Goal: Task Accomplishment & Management: Complete application form

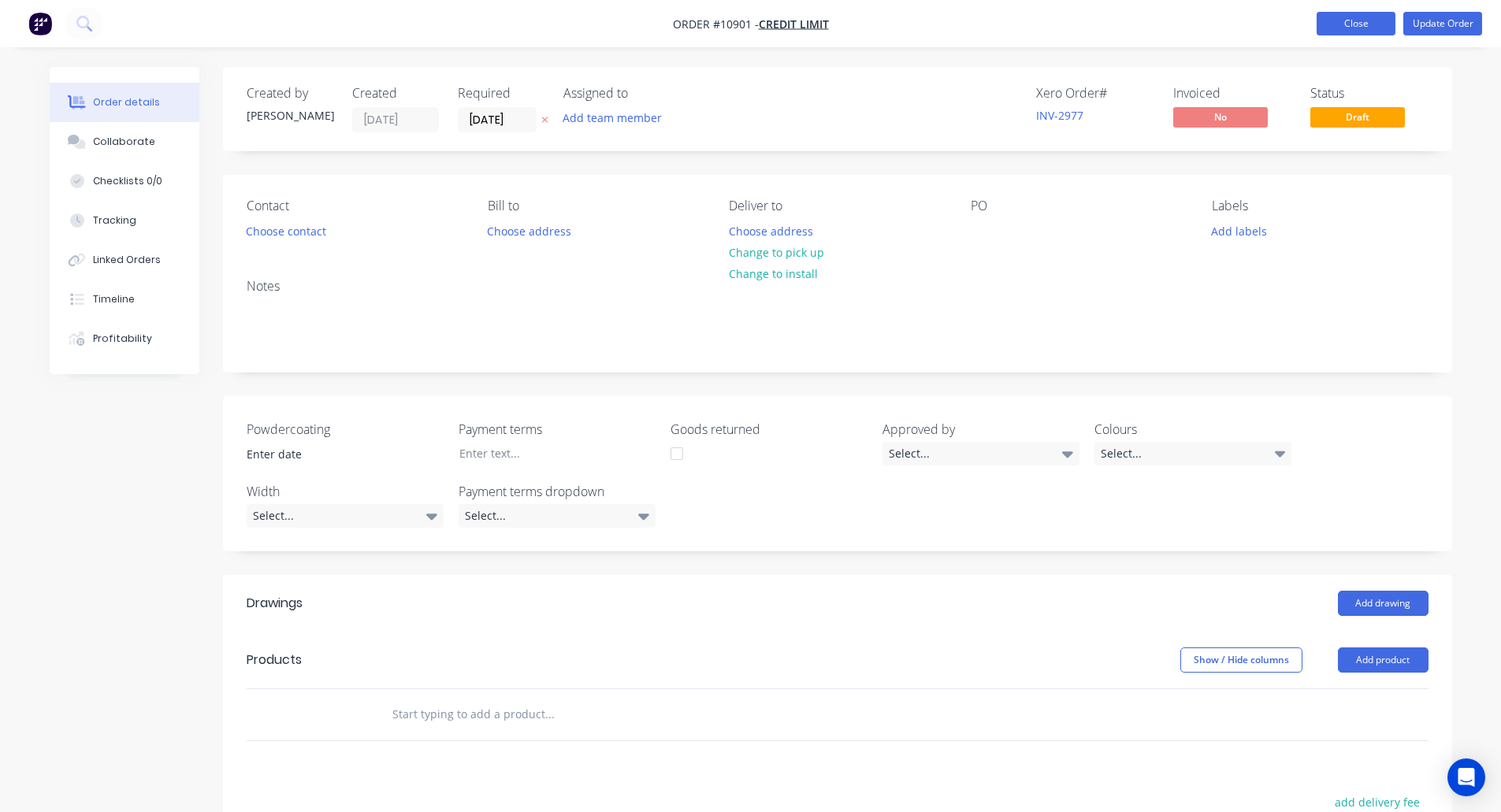
click at [1356, 16] on button "Close" at bounding box center [1356, 23] width 79 height 24
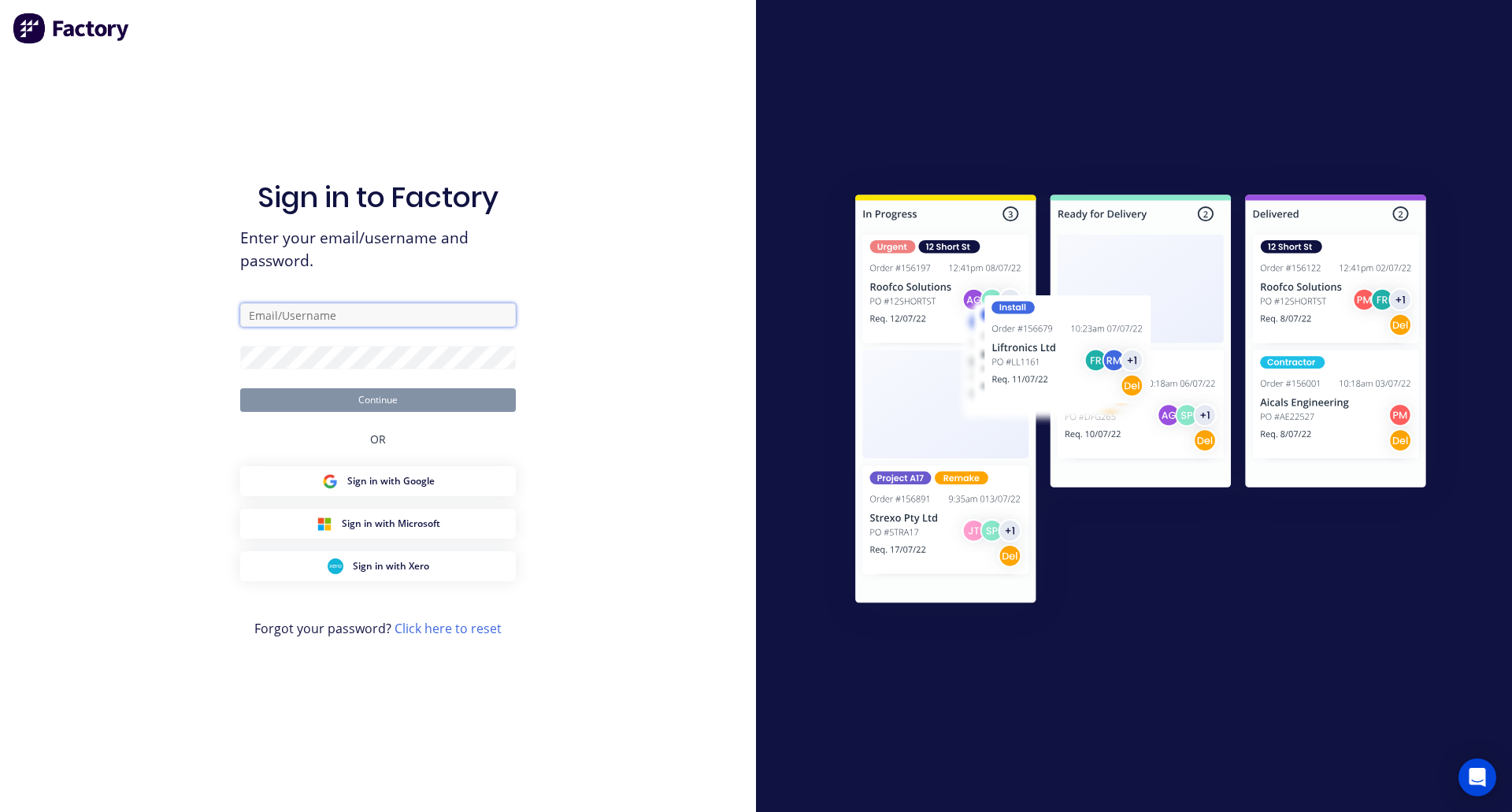
click at [280, 311] on input "text" at bounding box center [377, 315] width 275 height 24
click at [340, 312] on input "text" at bounding box center [377, 315] width 275 height 24
type input "[PERSON_NAME][EMAIL_ADDRESS][DOMAIN_NAME]"
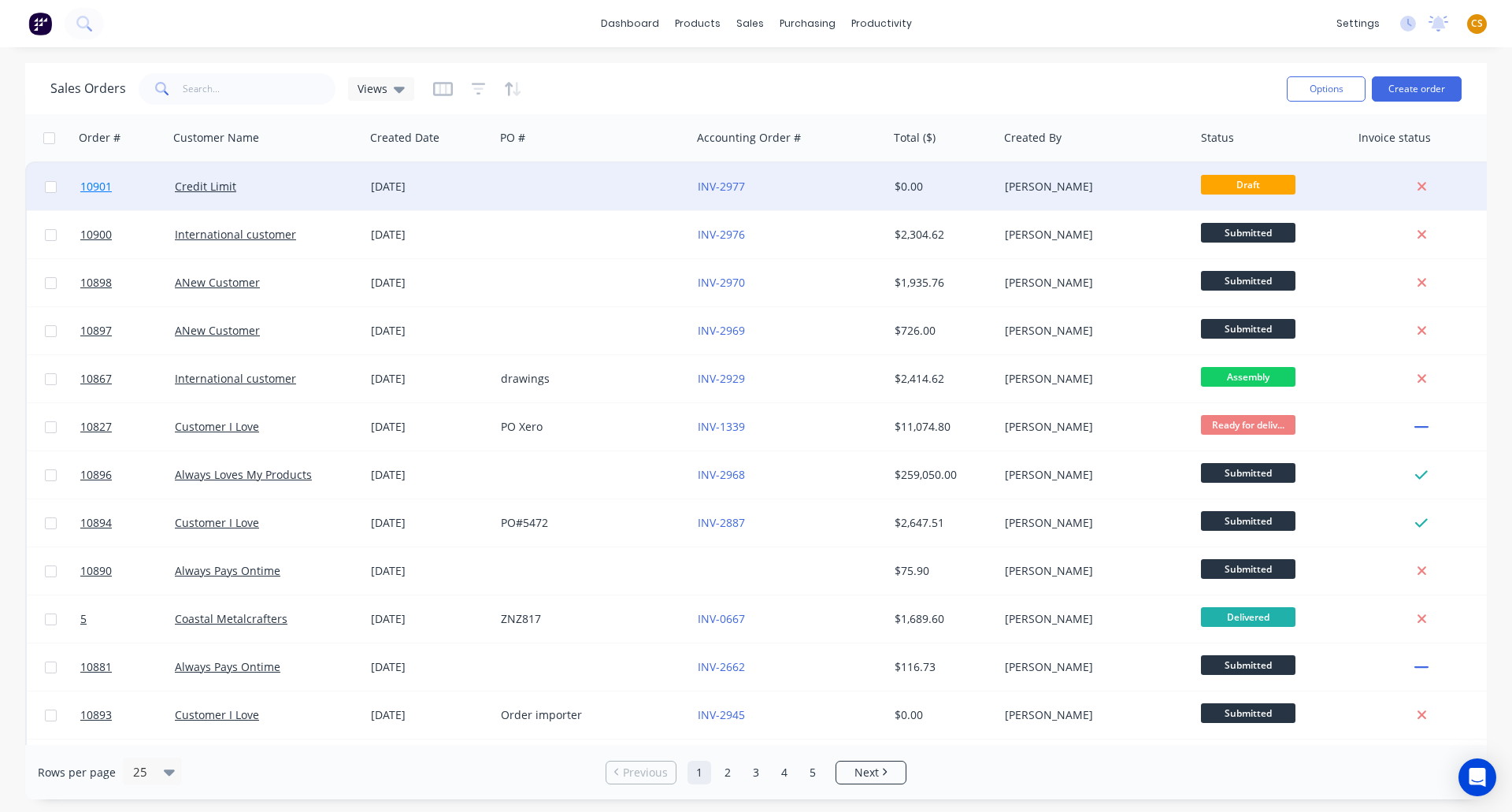
click at [127, 191] on link "10901" at bounding box center [127, 187] width 94 height 48
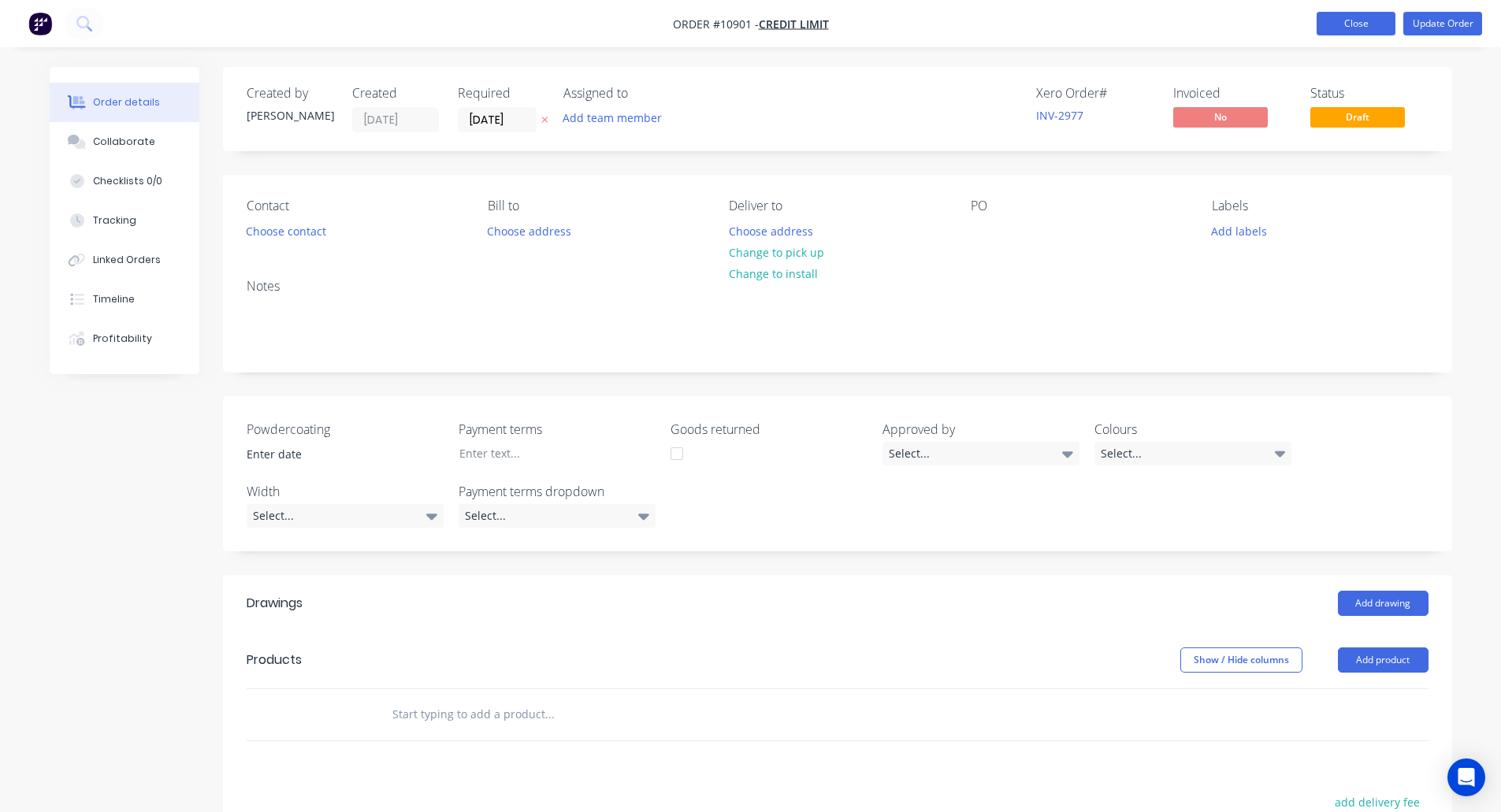
click at [1339, 26] on button "Close" at bounding box center [1356, 23] width 79 height 24
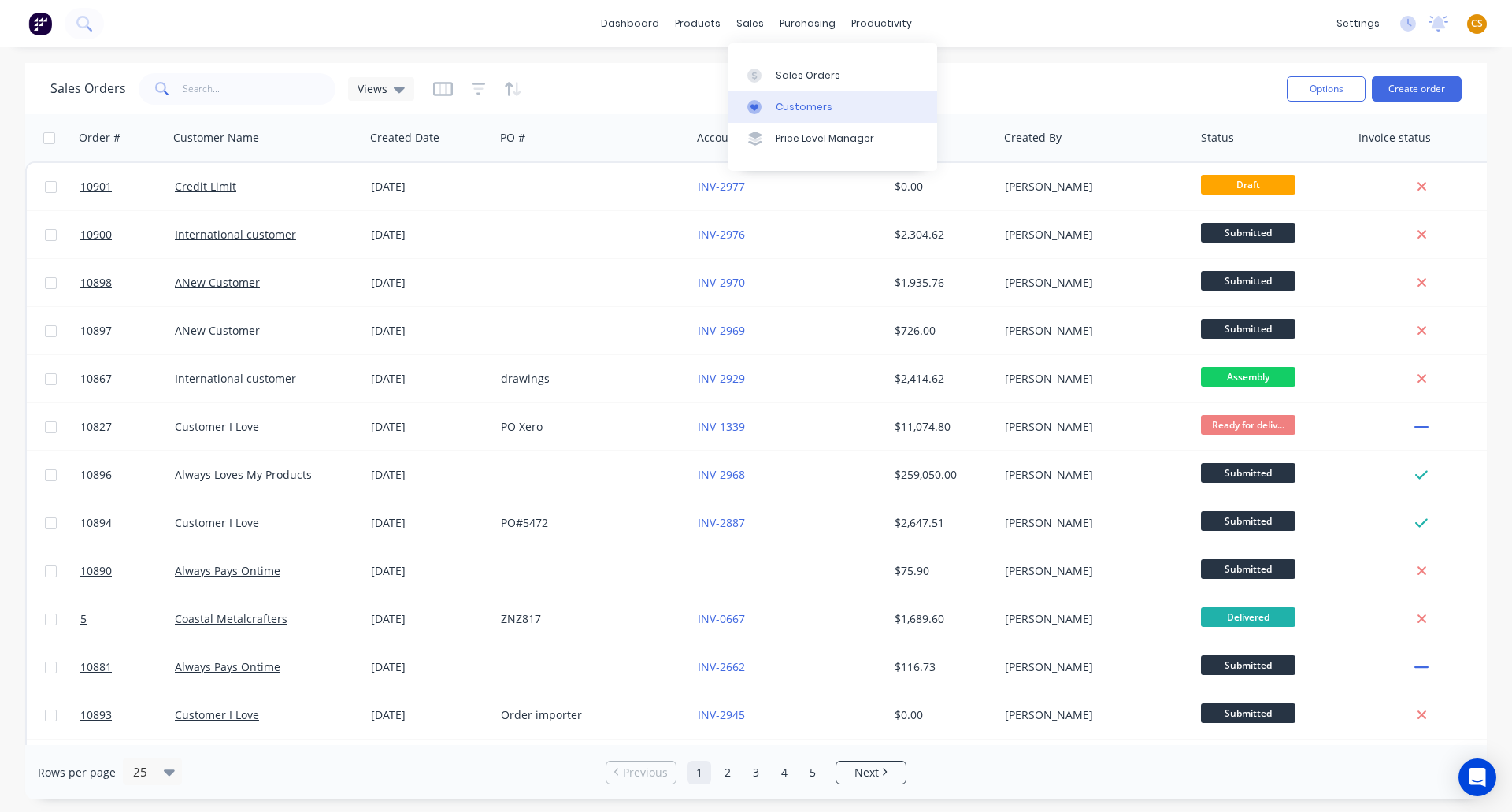
click at [794, 102] on div "Customers" at bounding box center [804, 107] width 57 height 14
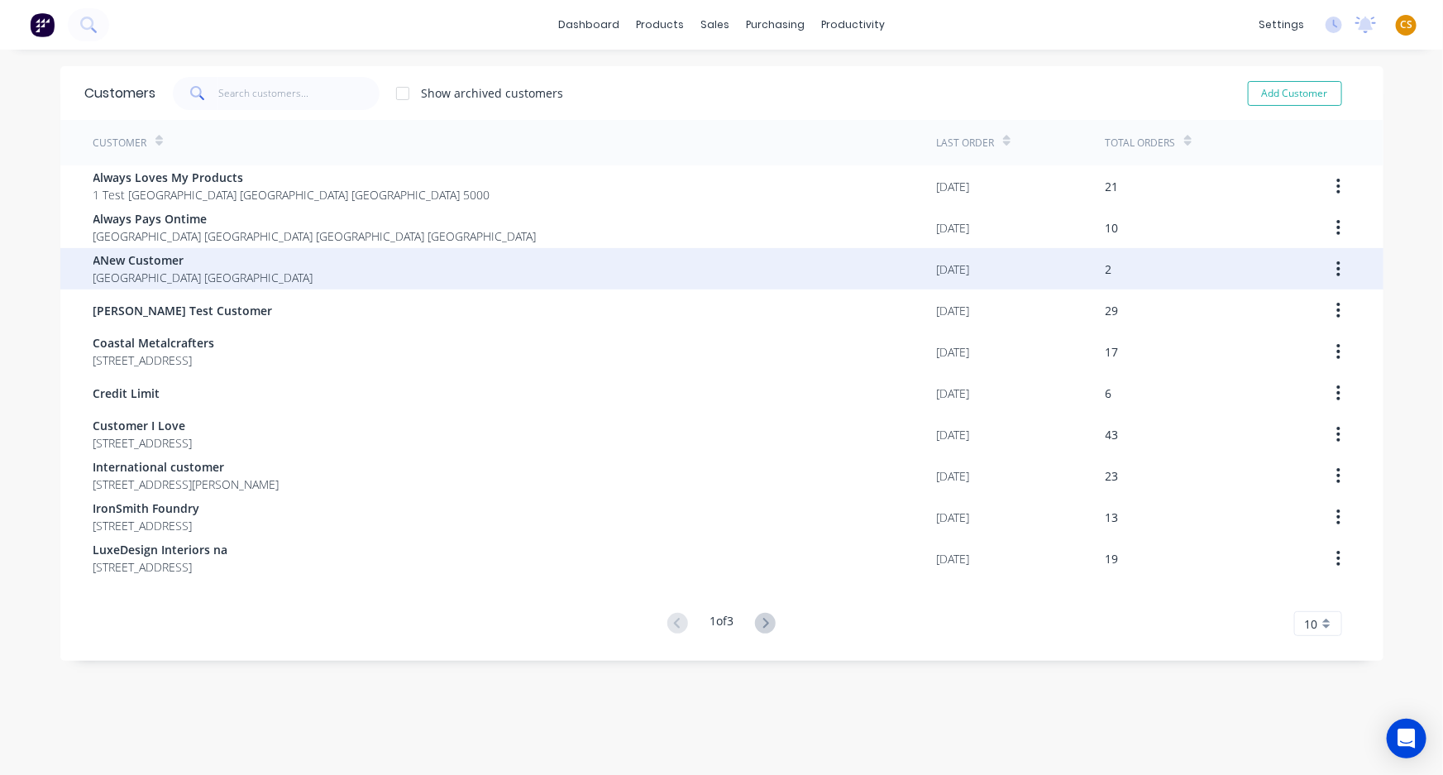
click at [438, 270] on div "ANew Customer [GEOGRAPHIC_DATA] [GEOGRAPHIC_DATA]" at bounding box center [514, 268] width 843 height 41
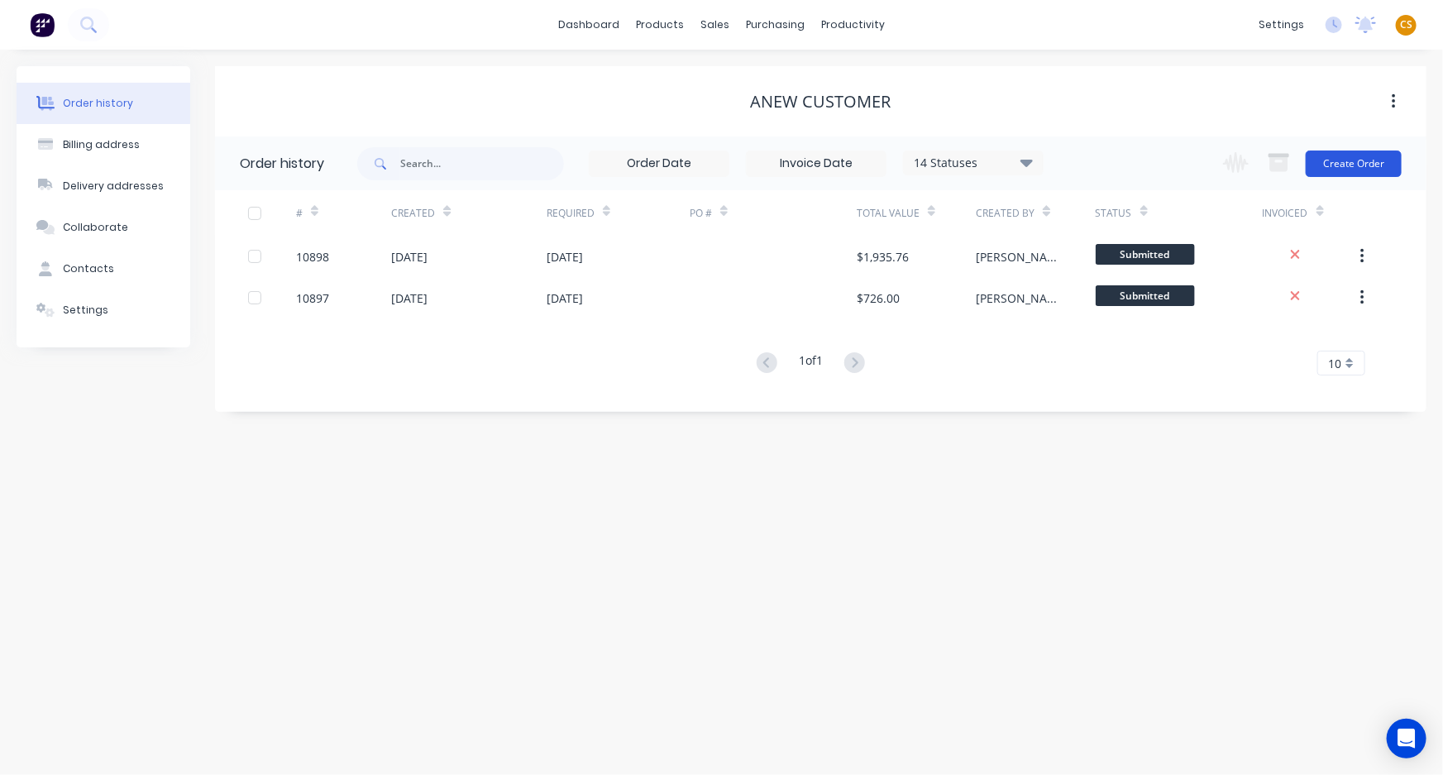
click at [1337, 165] on button "Create Order" at bounding box center [1354, 163] width 96 height 26
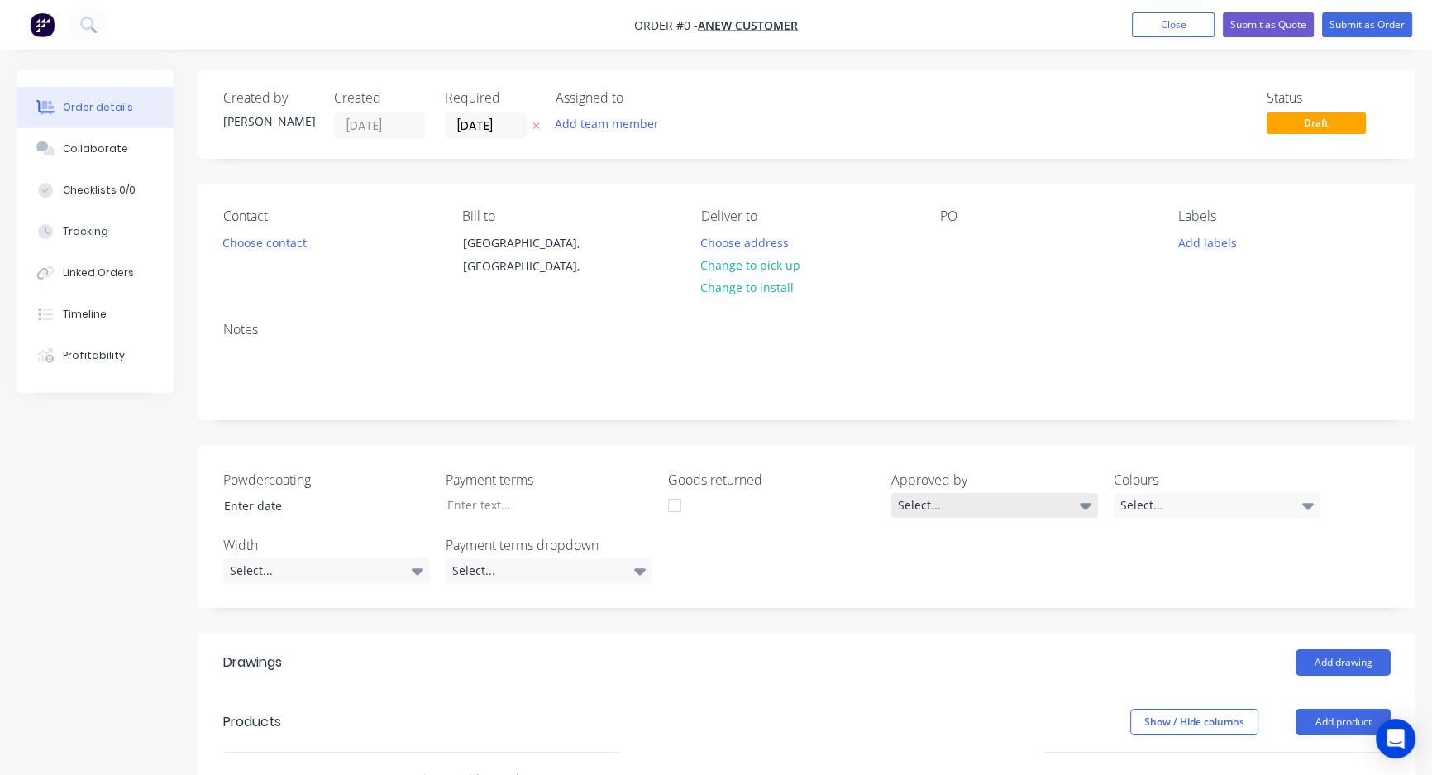
click at [912, 499] on div "Select..." at bounding box center [994, 505] width 207 height 25
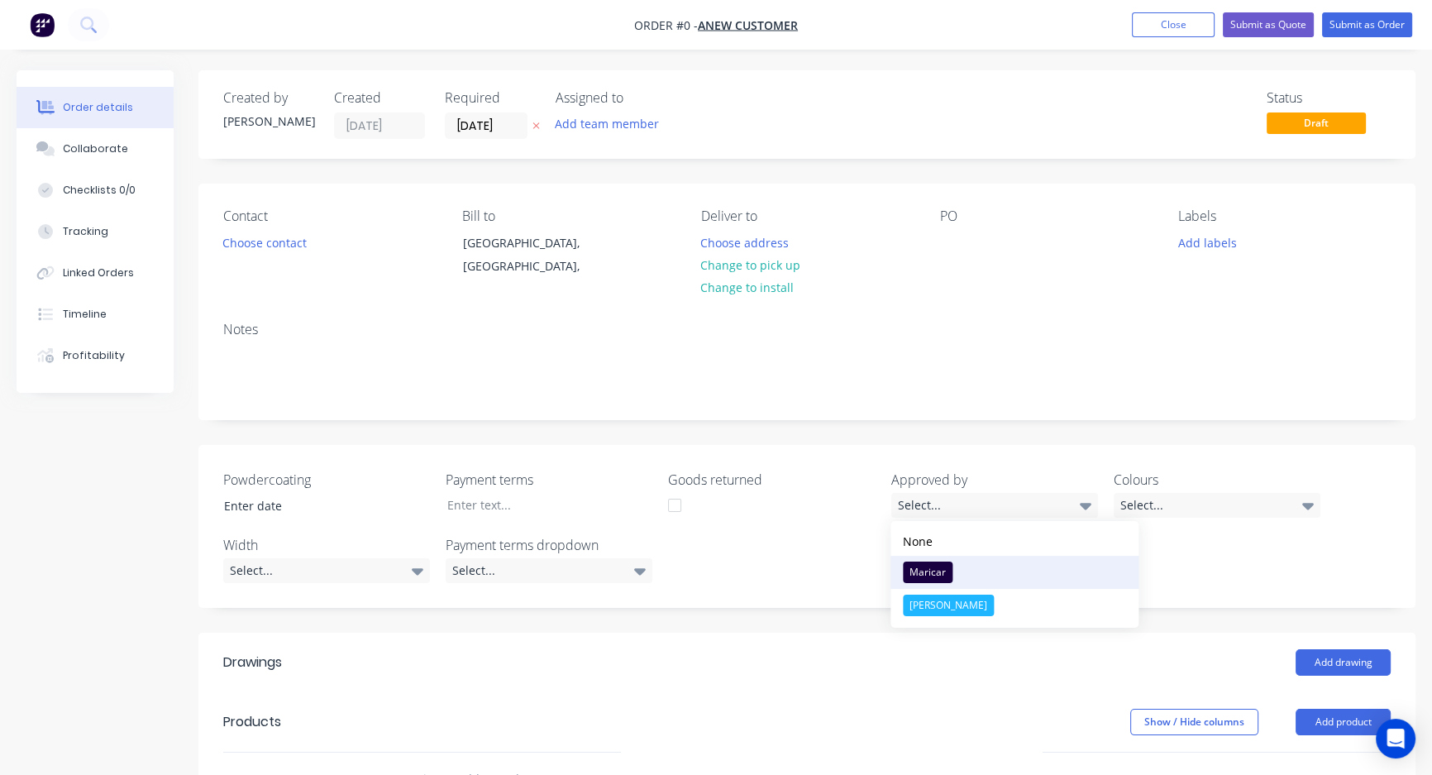
click at [943, 573] on div "Maricar" at bounding box center [928, 571] width 50 height 21
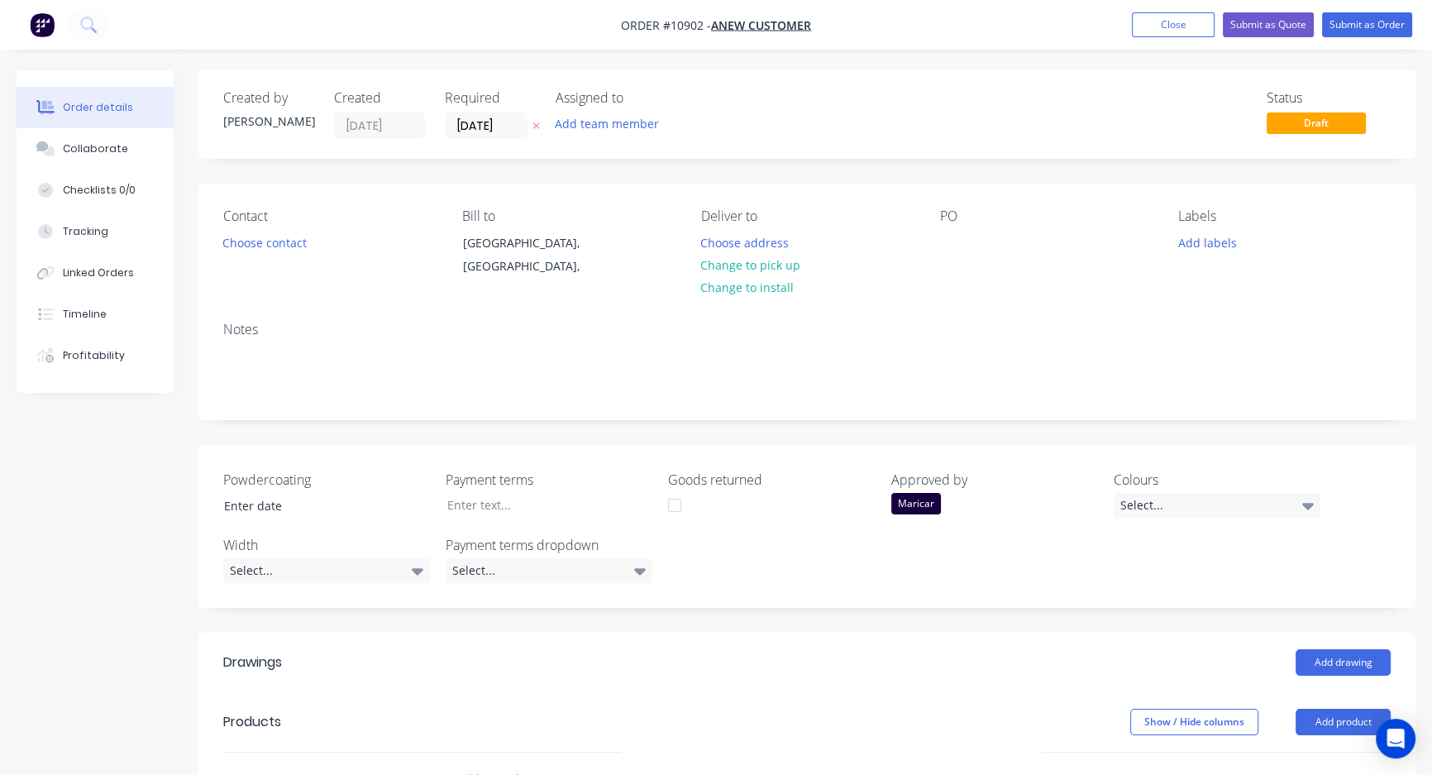
click at [673, 508] on div at bounding box center [674, 505] width 33 height 33
click at [1273, 508] on div "Select..." at bounding box center [1217, 505] width 207 height 25
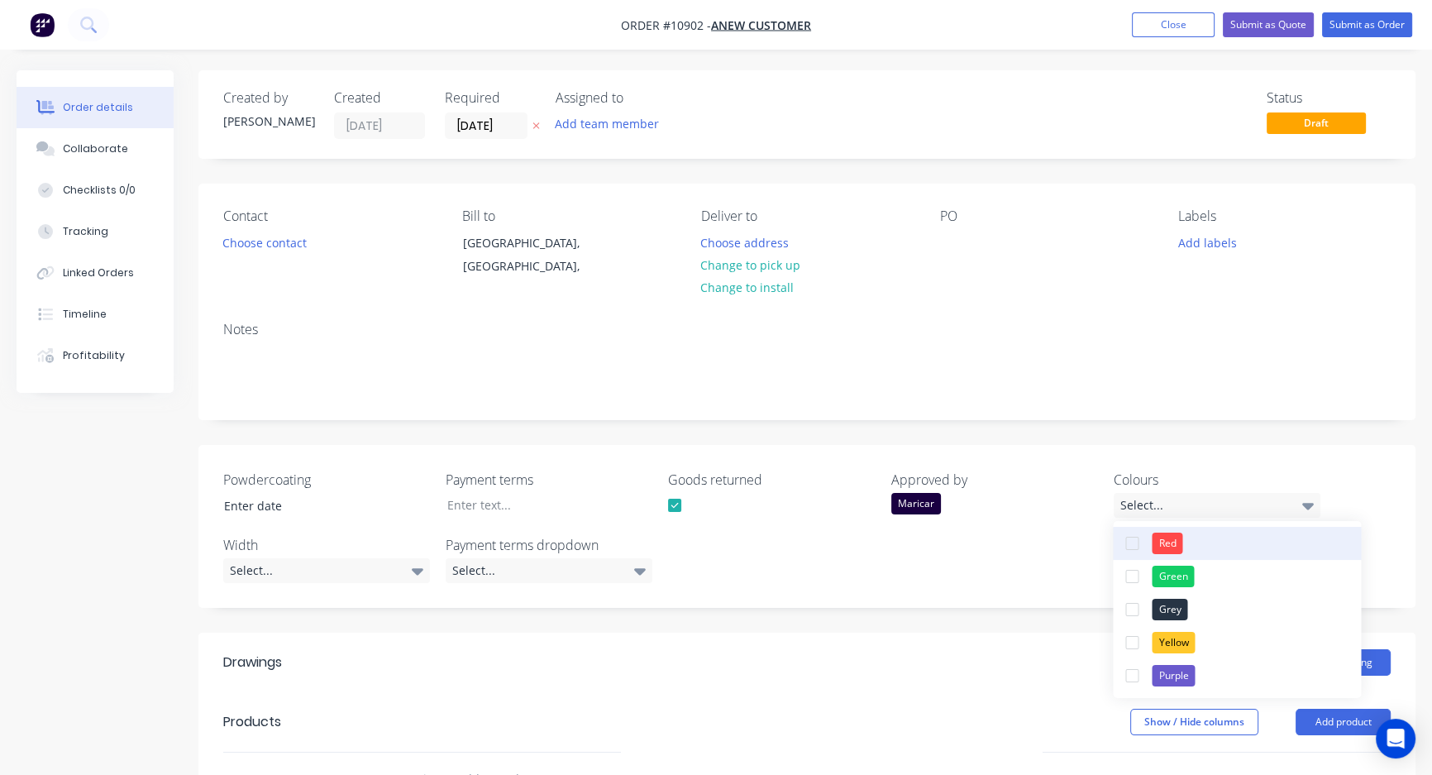
click at [1153, 539] on div "Red" at bounding box center [1167, 542] width 31 height 21
click at [1264, 22] on button "Submit as Quote" at bounding box center [1268, 24] width 91 height 25
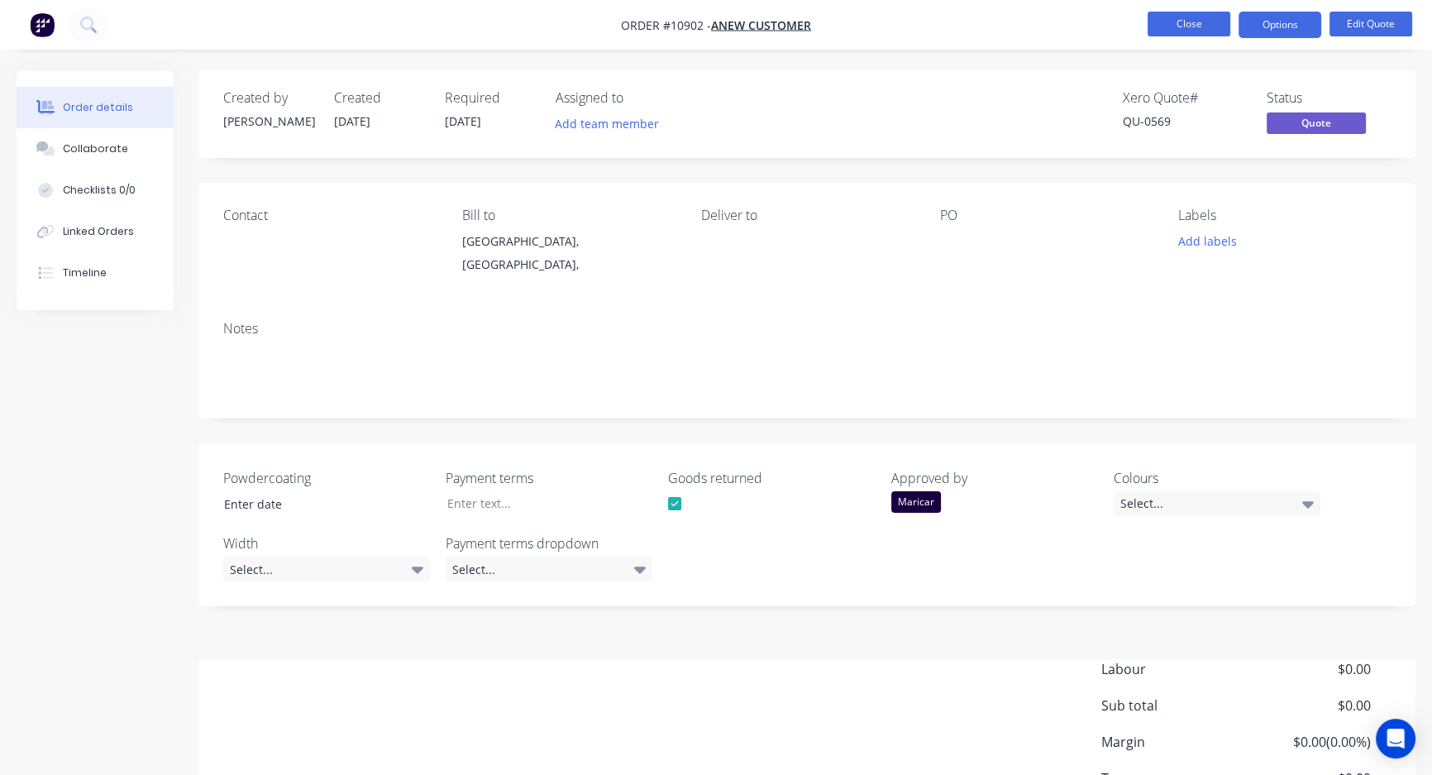
click at [1185, 24] on button "Close" at bounding box center [1189, 24] width 83 height 25
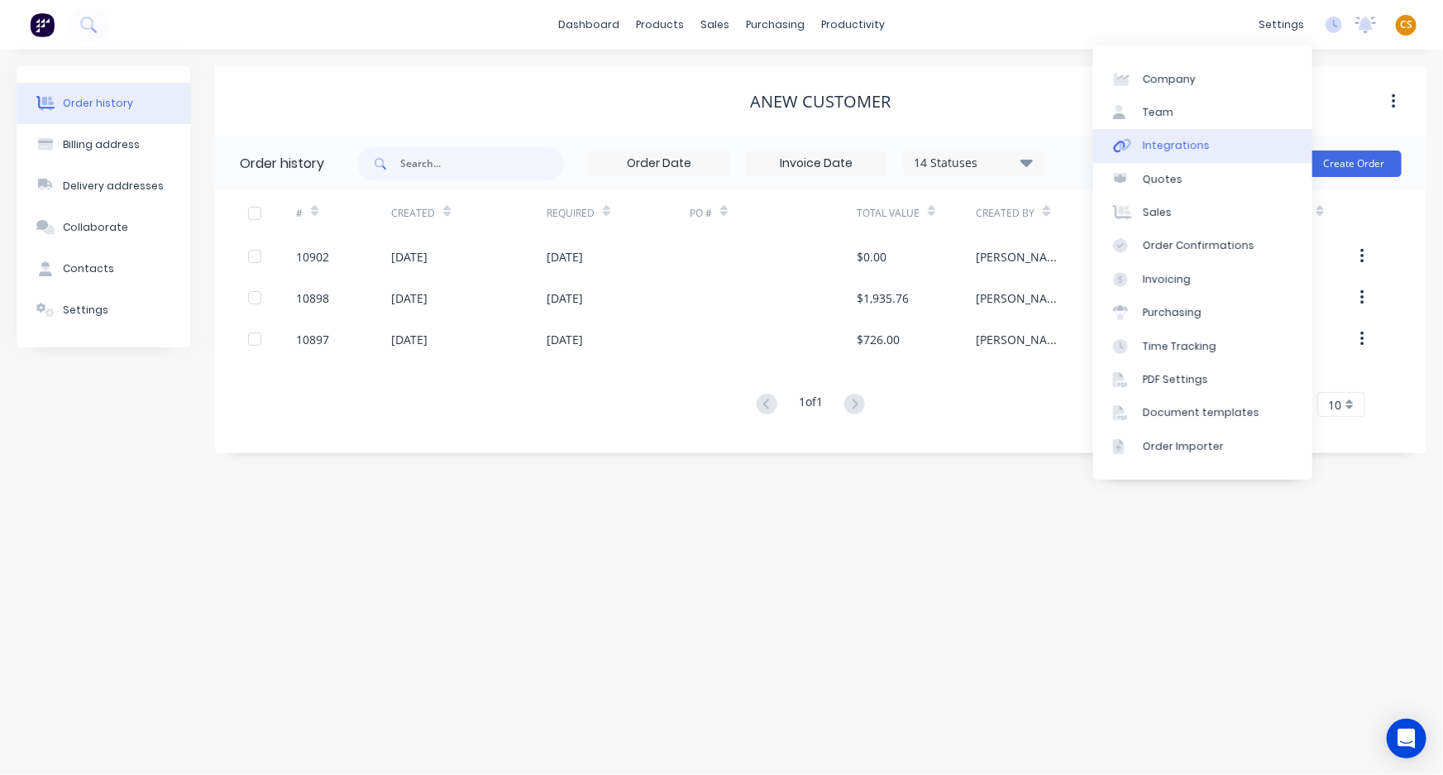
click at [1214, 155] on link "Integrations" at bounding box center [1202, 145] width 219 height 33
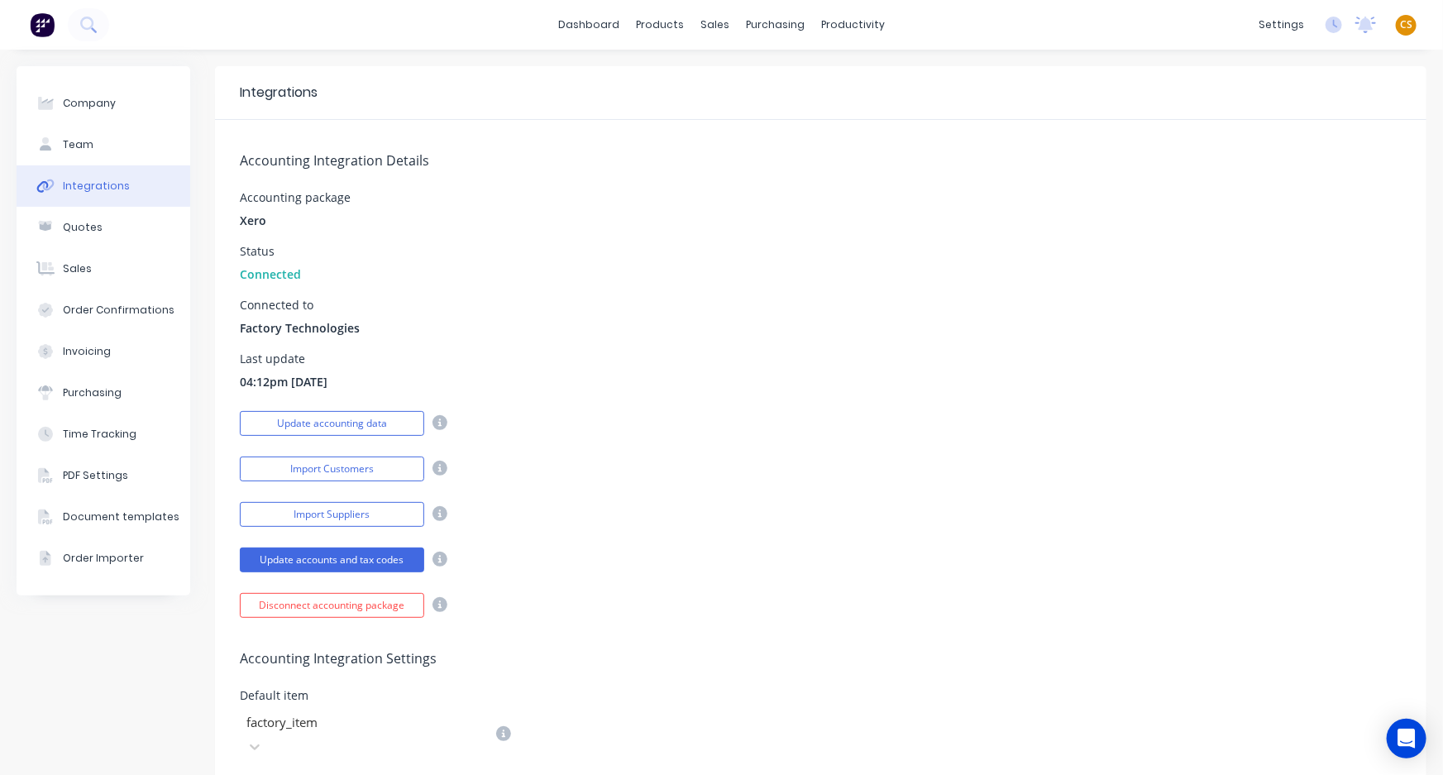
scroll to position [623, 0]
